Goal: Transaction & Acquisition: Purchase product/service

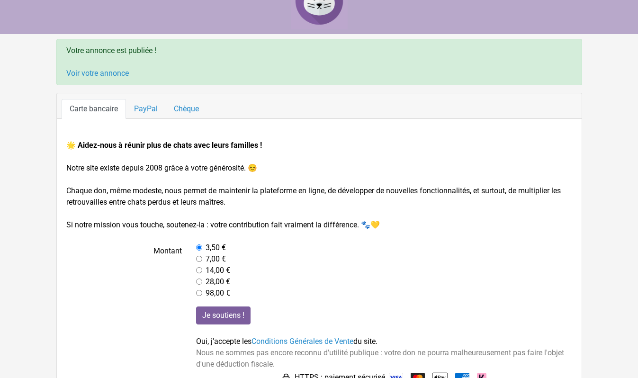
scroll to position [52, 0]
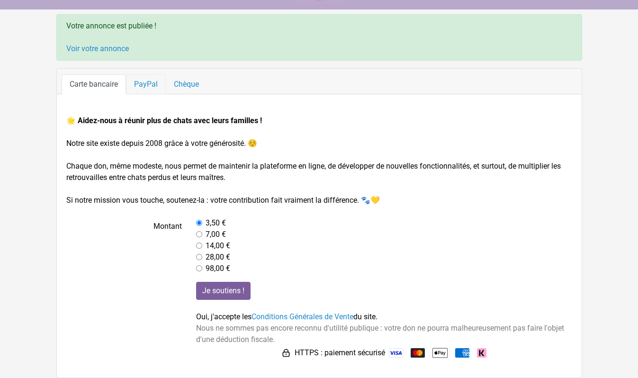
click at [142, 81] on link "PayPal" at bounding box center [146, 84] width 40 height 20
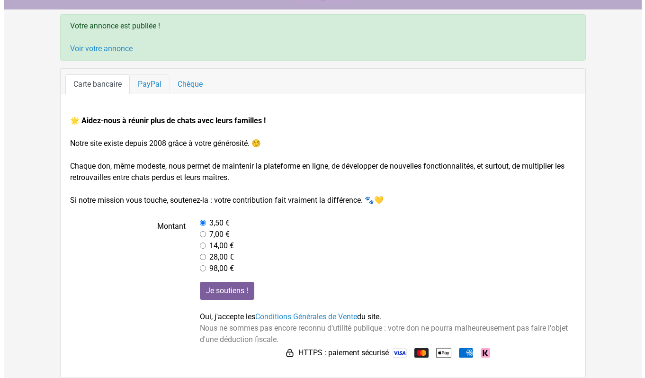
scroll to position [0, 0]
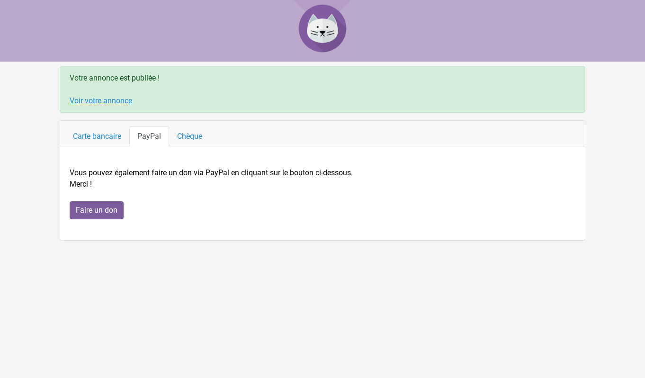
click at [109, 102] on link "Voir votre annonce" at bounding box center [101, 100] width 63 height 9
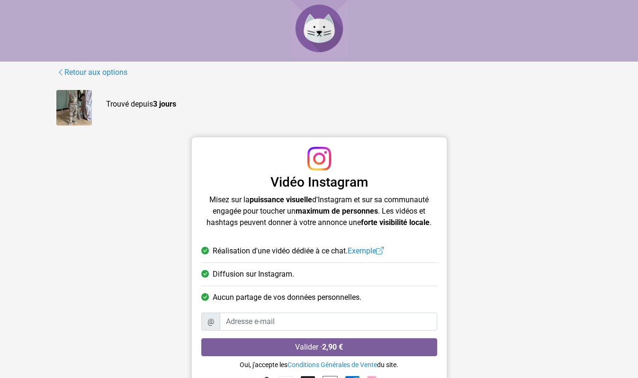
scroll to position [24, 0]
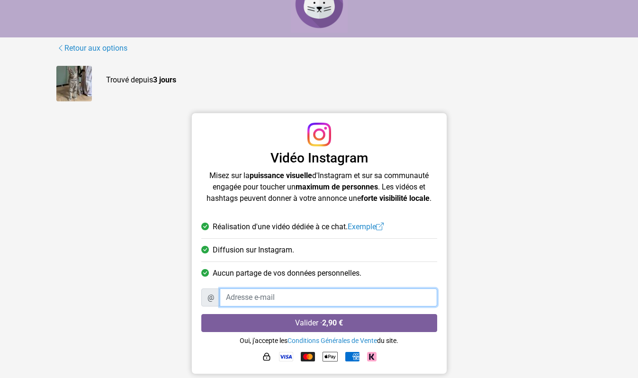
click at [269, 299] on input "Adresse e-mail" at bounding box center [329, 298] width 218 height 18
type input "[EMAIL_ADDRESS][DOMAIN_NAME]"
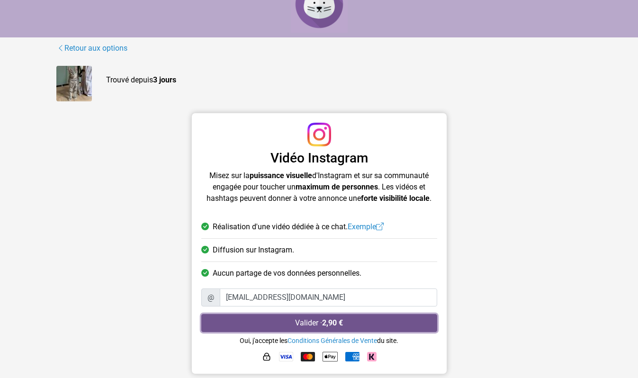
click at [329, 322] on strong "2,90 €" at bounding box center [332, 322] width 21 height 9
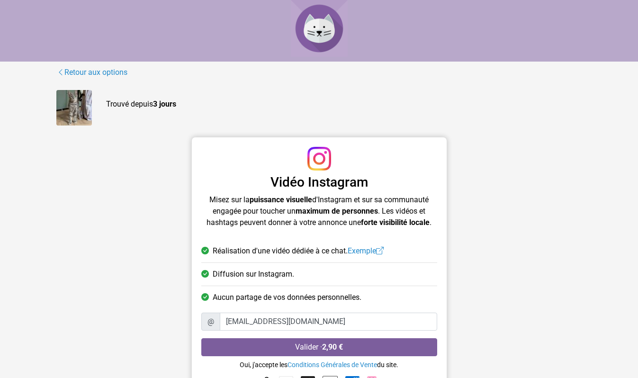
scroll to position [24, 0]
